Goal: Task Accomplishment & Management: Use online tool/utility

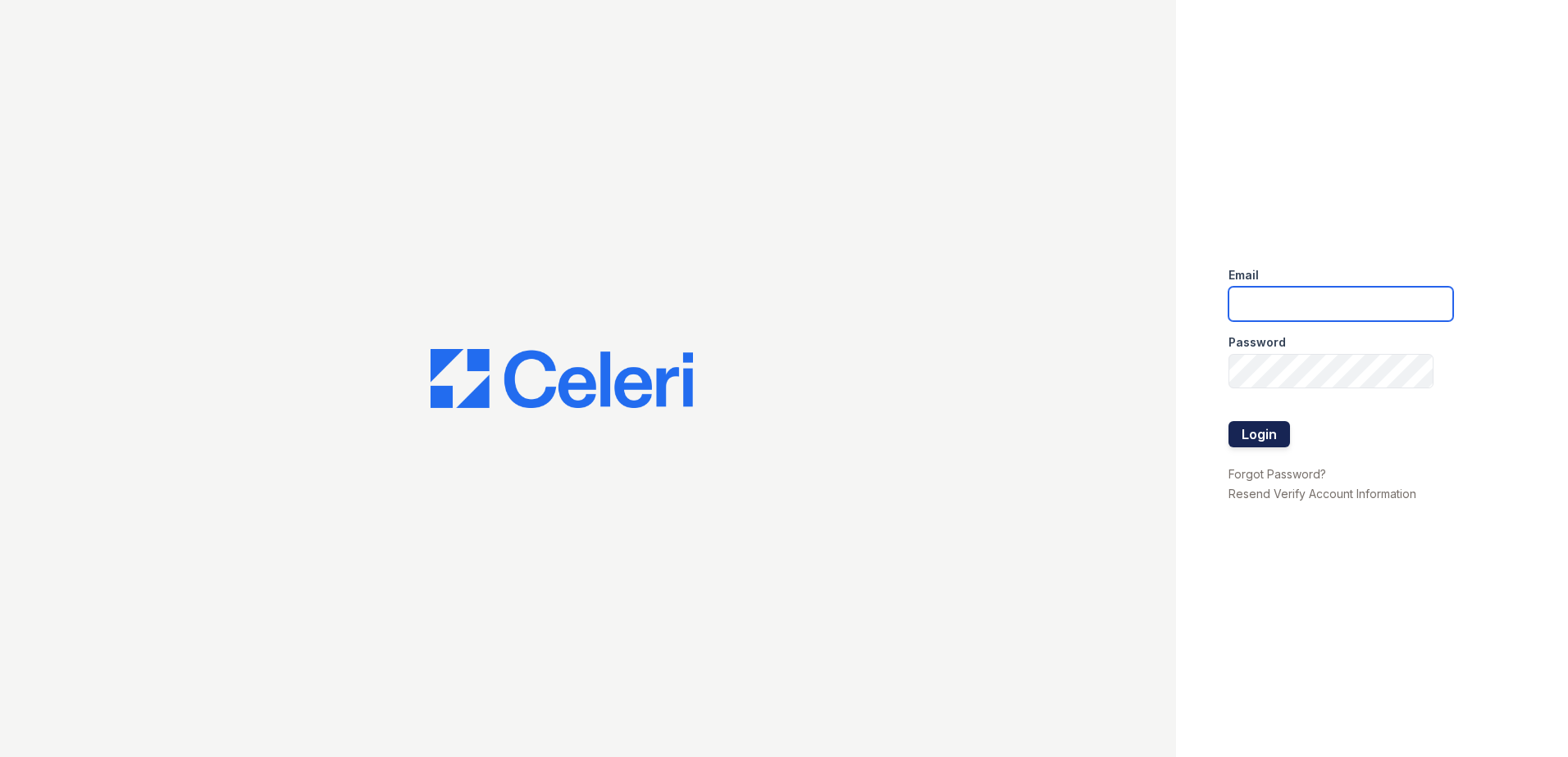
type input "renewhighridge@trinity-pm.com"
click at [1273, 438] on button "Login" at bounding box center [1259, 434] width 62 height 27
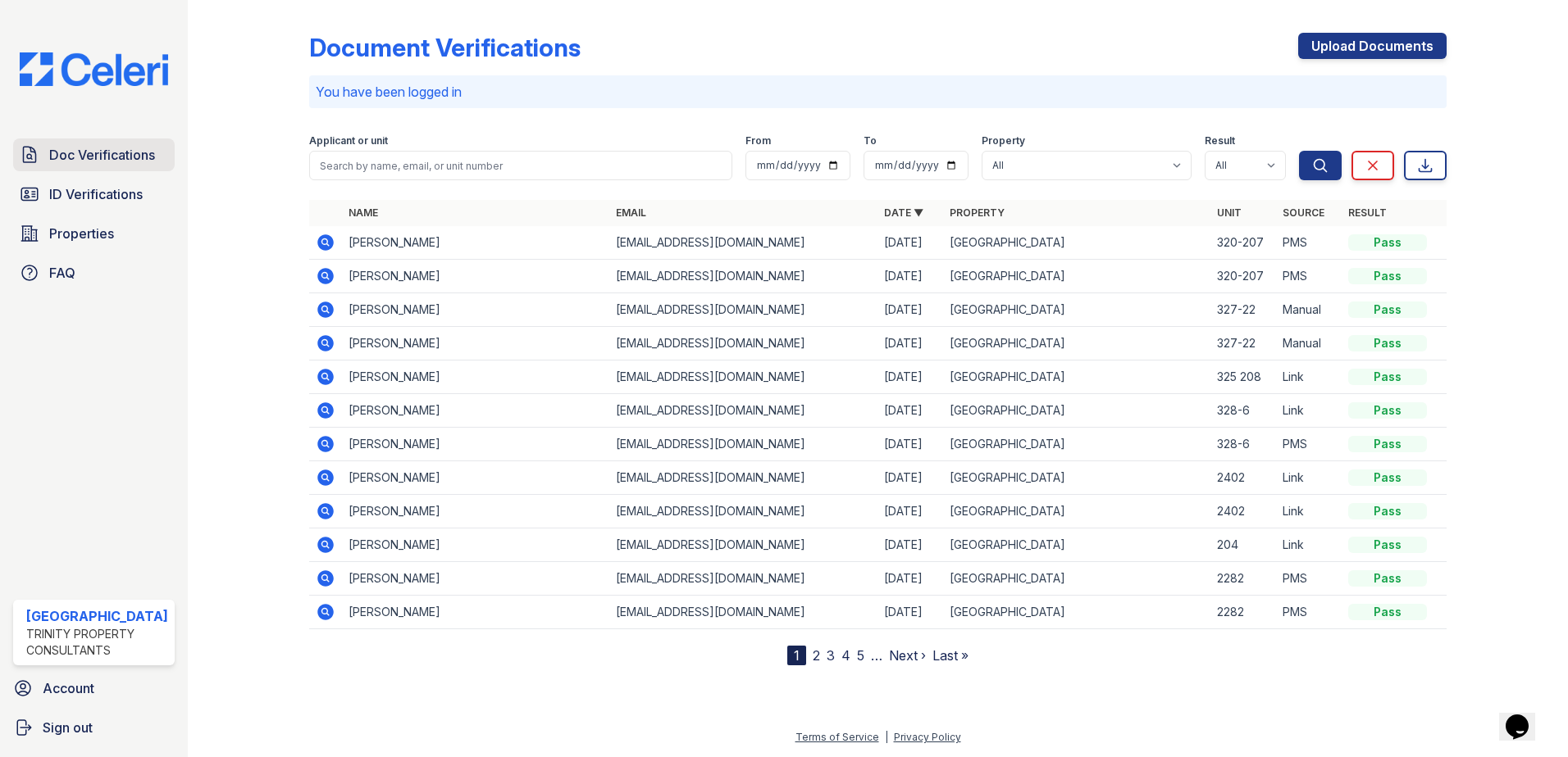
click at [118, 166] on link "Doc Verifications" at bounding box center [93, 155] width 161 height 33
